Goal: Find specific page/section

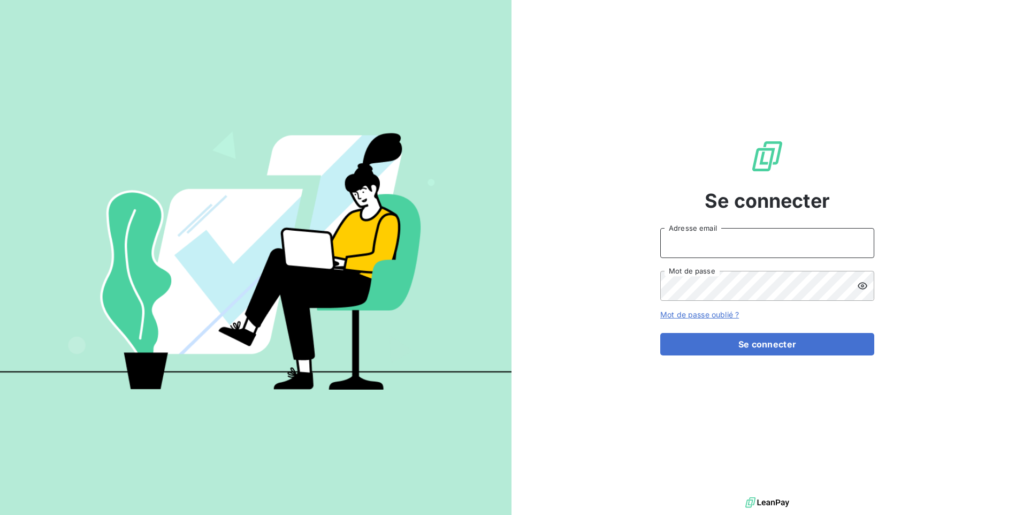
type input "[EMAIL_ADDRESS][DOMAIN_NAME]"
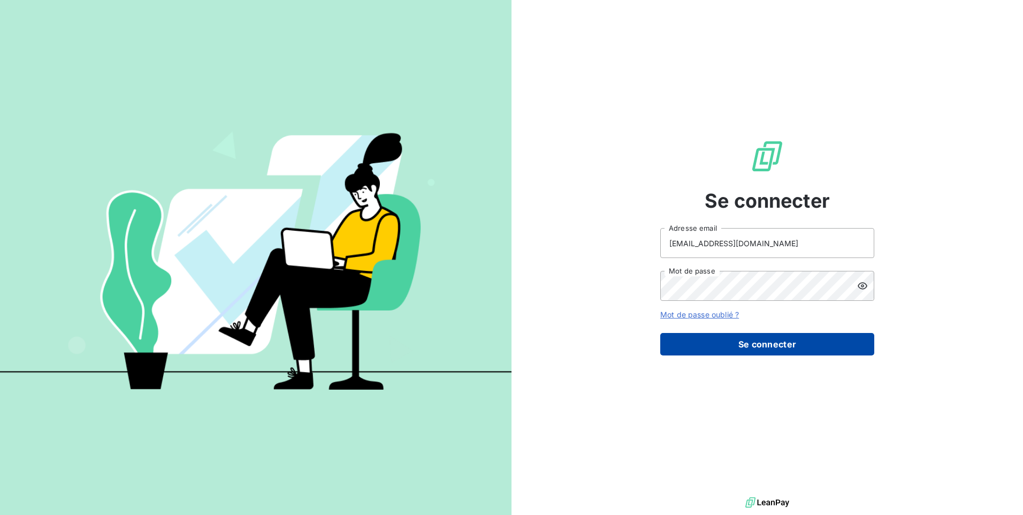
click at [668, 321] on button "Se connecter" at bounding box center [767, 344] width 214 height 22
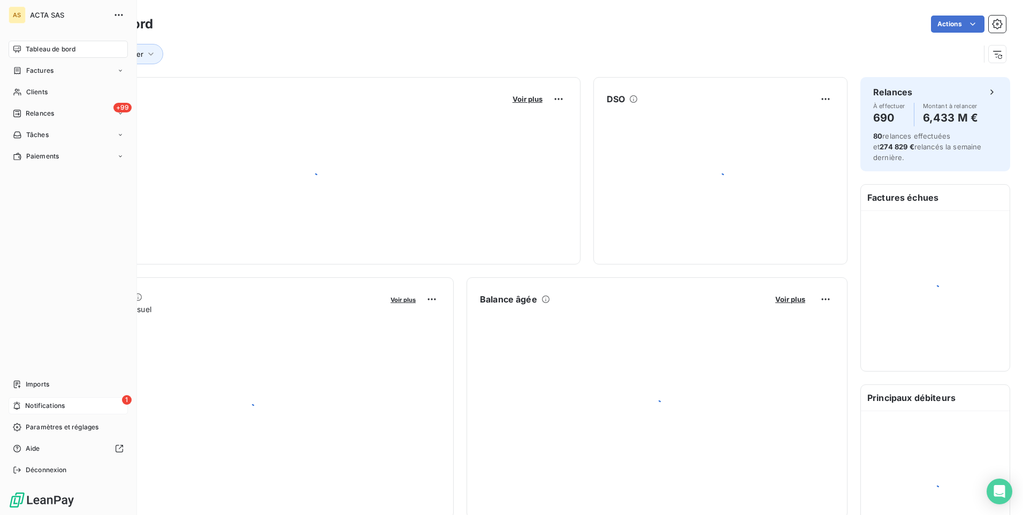
click at [124, 401] on span "1" at bounding box center [127, 400] width 10 height 10
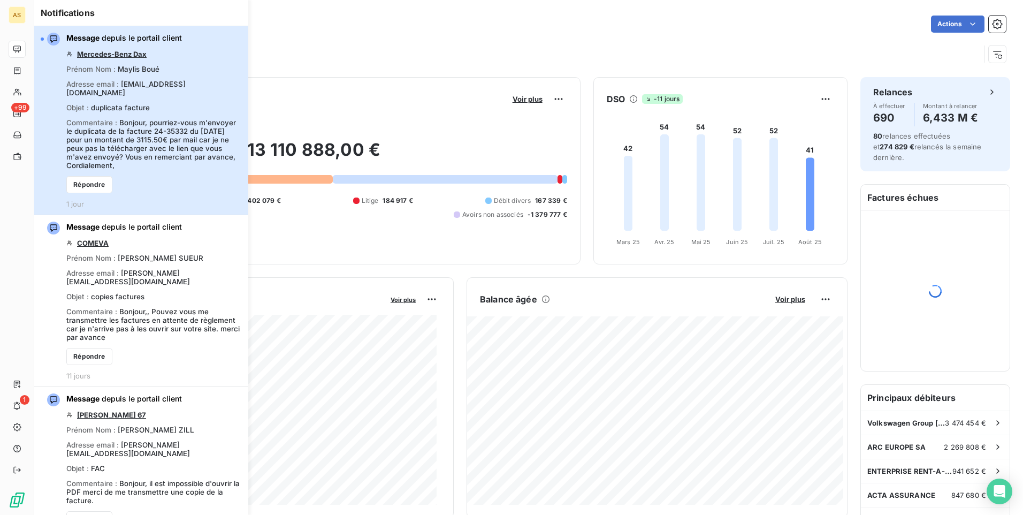
click at [147, 146] on span "Bonjour, pourriez-vous m'envoyer le duplicata de la facture 24-35332 du [DATE] …" at bounding box center [151, 143] width 170 height 51
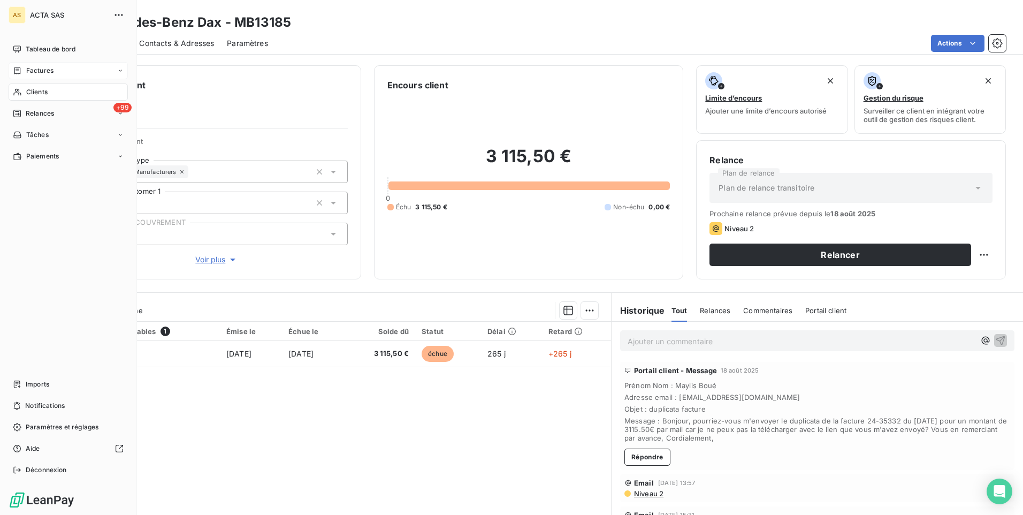
click at [52, 72] on span "Factures" at bounding box center [39, 71] width 27 height 10
click at [66, 92] on div "Clients" at bounding box center [68, 91] width 119 height 17
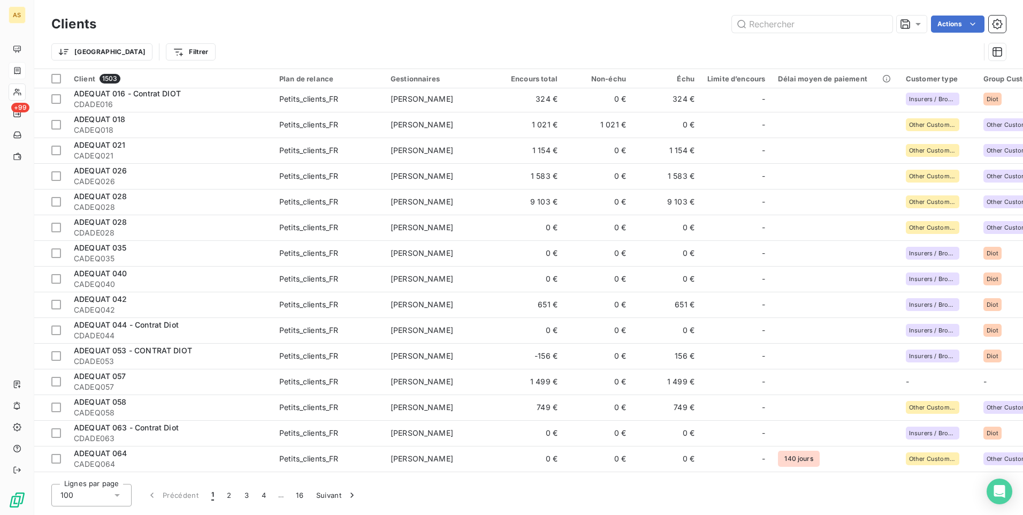
scroll to position [802, 0]
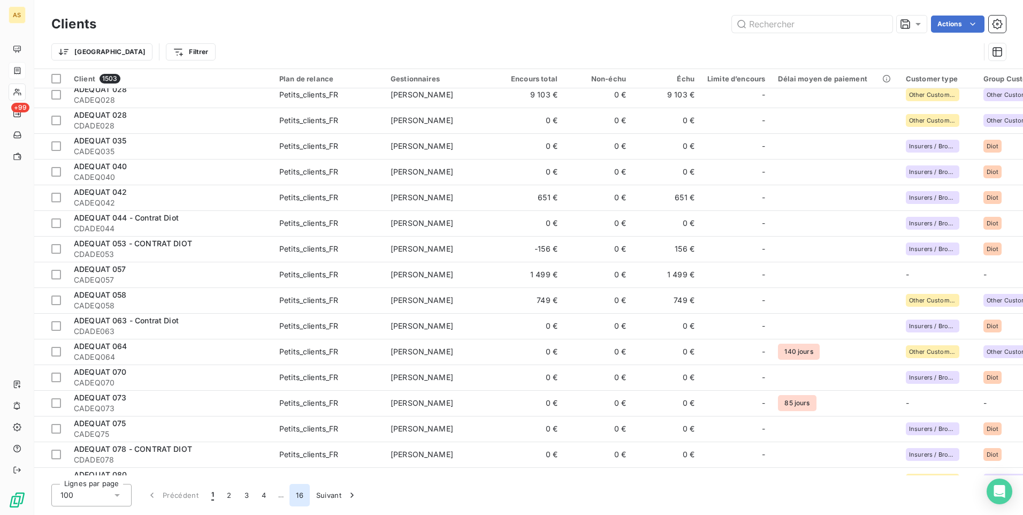
click at [298, 503] on button "16" at bounding box center [299, 495] width 20 height 22
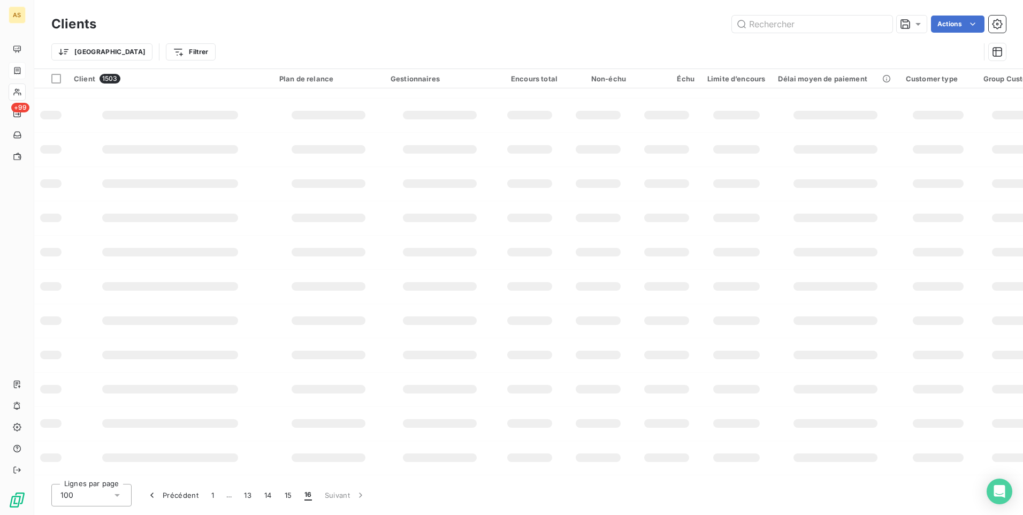
scroll to position [0, 0]
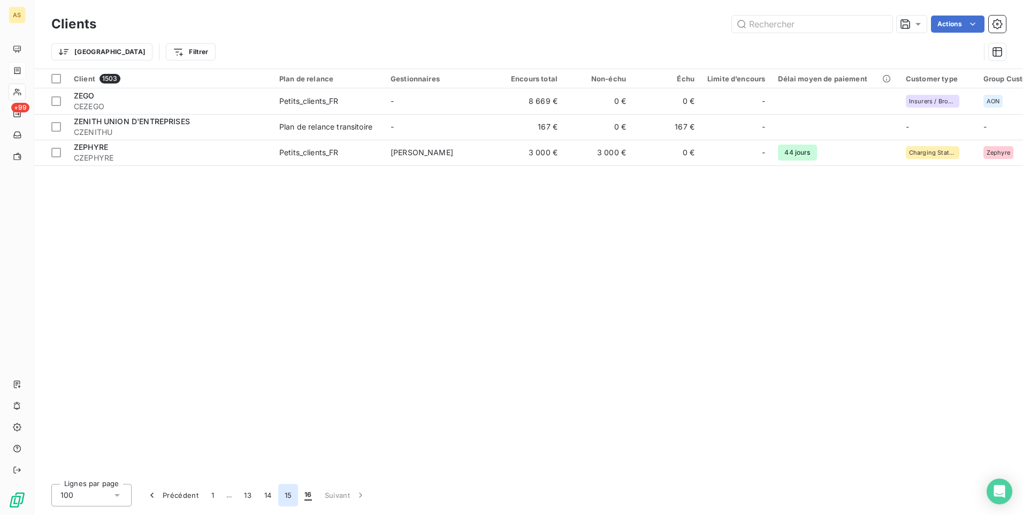
click at [288, 497] on button "15" at bounding box center [288, 495] width 20 height 22
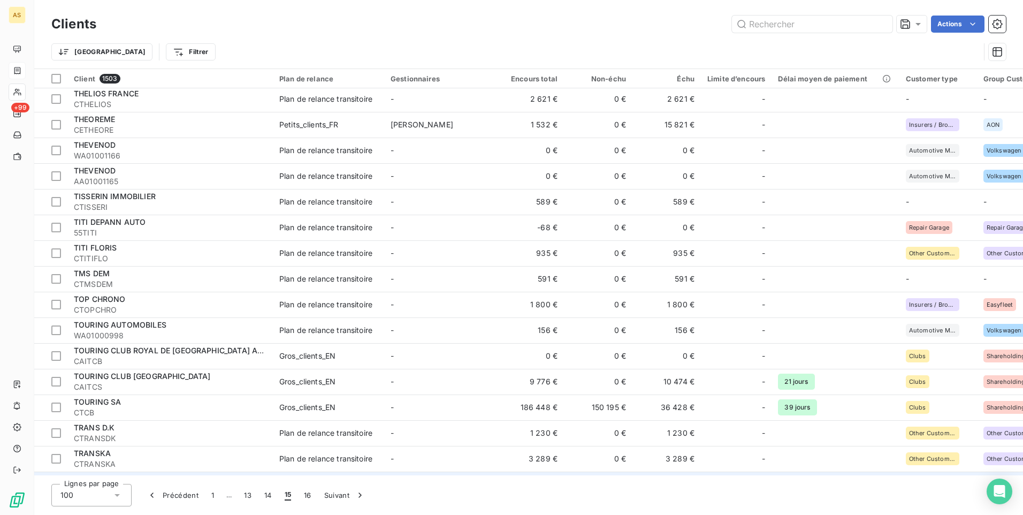
scroll to position [642, 0]
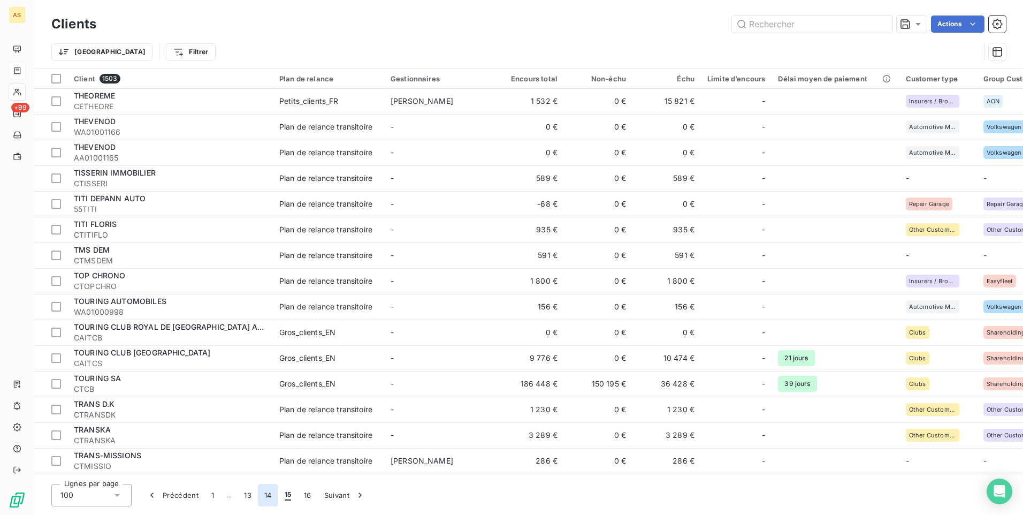
click at [270, 499] on button "14" at bounding box center [268, 495] width 20 height 22
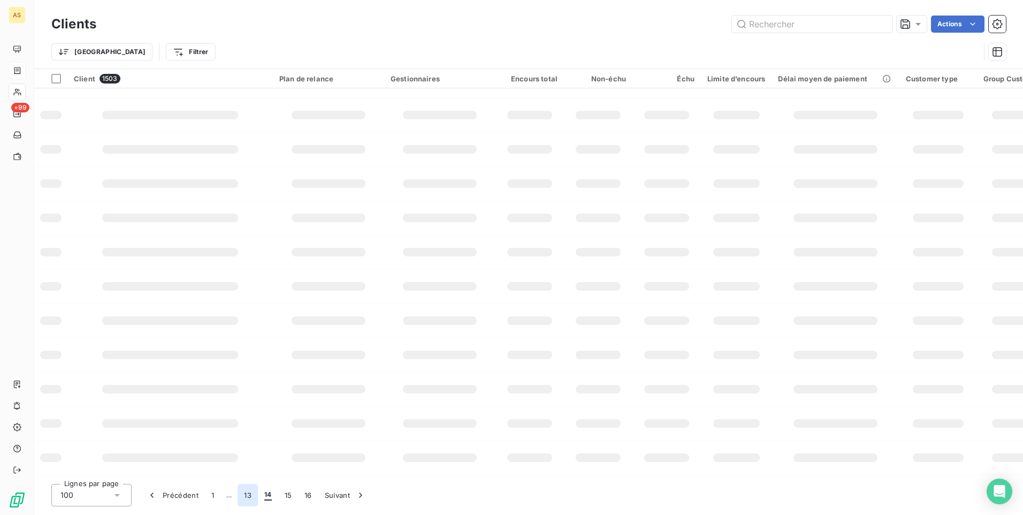
click at [242, 494] on button "13" at bounding box center [248, 495] width 20 height 22
click at [216, 496] on button "1" at bounding box center [213, 495] width 16 height 22
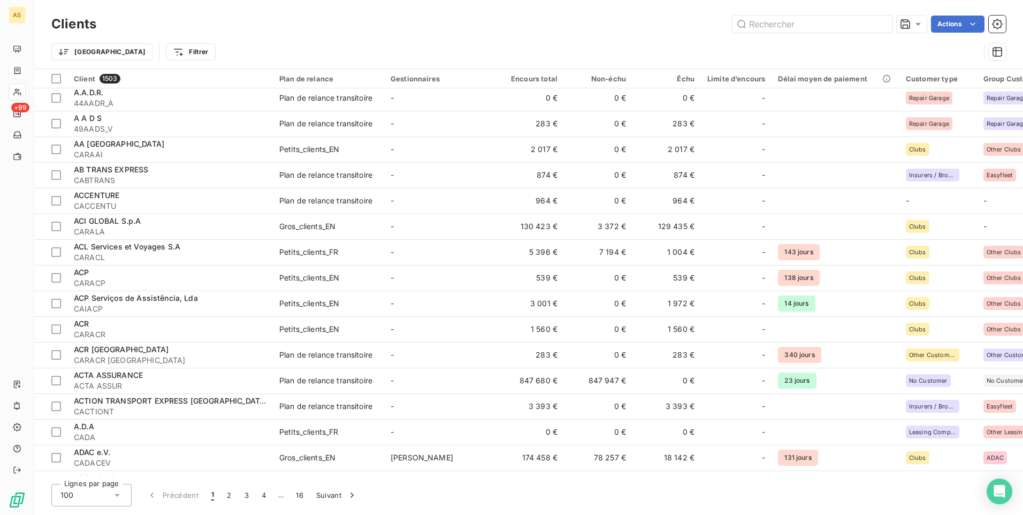
scroll to position [535, 0]
